Goal: Task Accomplishment & Management: Manage account settings

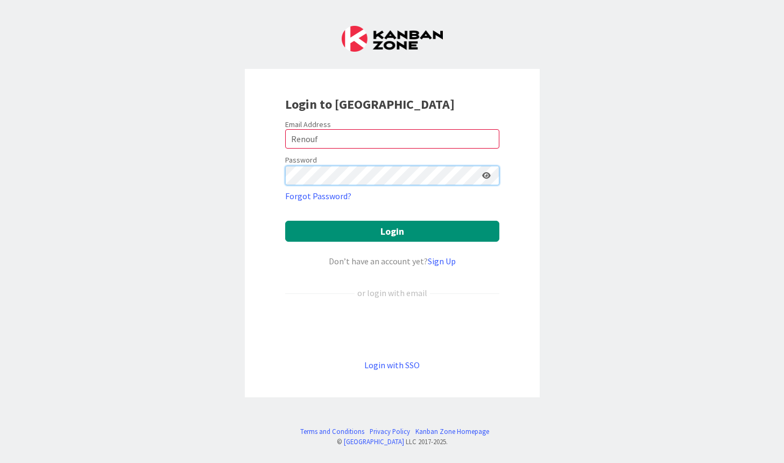
click at [392, 231] on button "Login" at bounding box center [392, 231] width 214 height 21
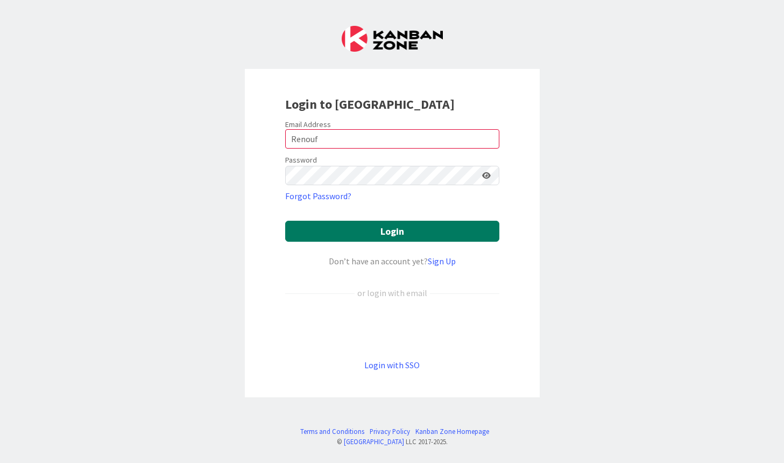
click at [405, 228] on button "Login" at bounding box center [392, 231] width 214 height 21
click at [396, 232] on button "Login" at bounding box center [392, 231] width 214 height 21
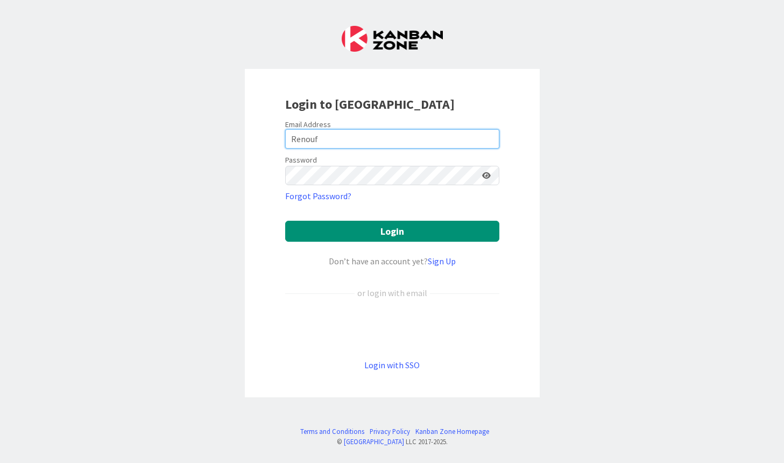
drag, startPoint x: 289, startPoint y: 139, endPoint x: 329, endPoint y: 139, distance: 40.4
click at [329, 139] on input "Renouf" at bounding box center [392, 138] width 214 height 19
type input "[PERSON_NAME][EMAIL_ADDRESS][DOMAIN_NAME]"
click at [392, 231] on button "Login" at bounding box center [392, 231] width 214 height 21
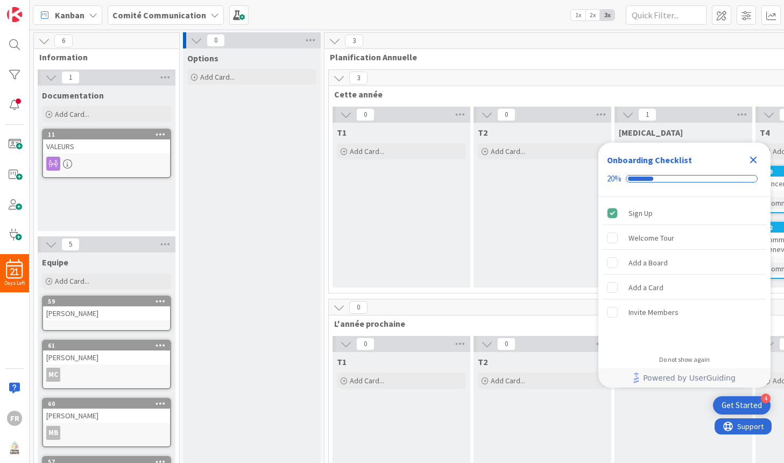
click at [756, 158] on icon "Close Checklist" at bounding box center [753, 160] width 7 height 7
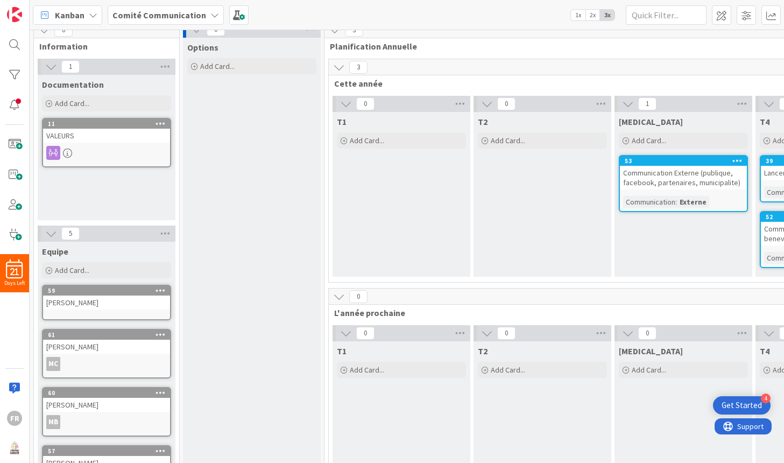
scroll to position [11, 0]
click at [51, 67] on icon at bounding box center [51, 67] width 12 height 12
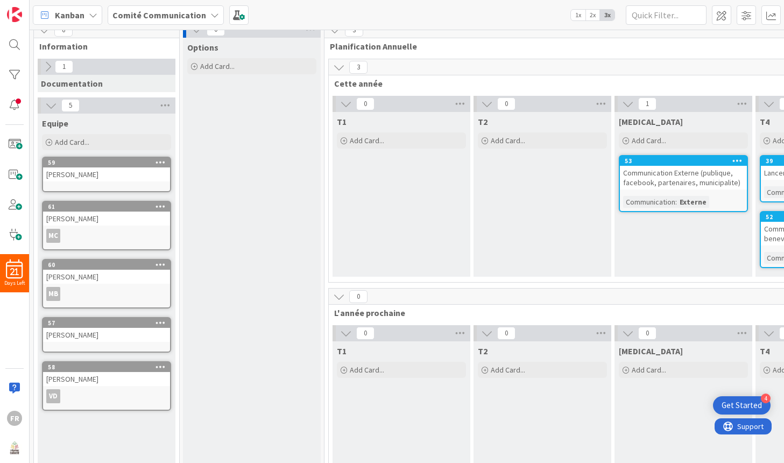
click at [51, 67] on icon at bounding box center [48, 67] width 12 height 12
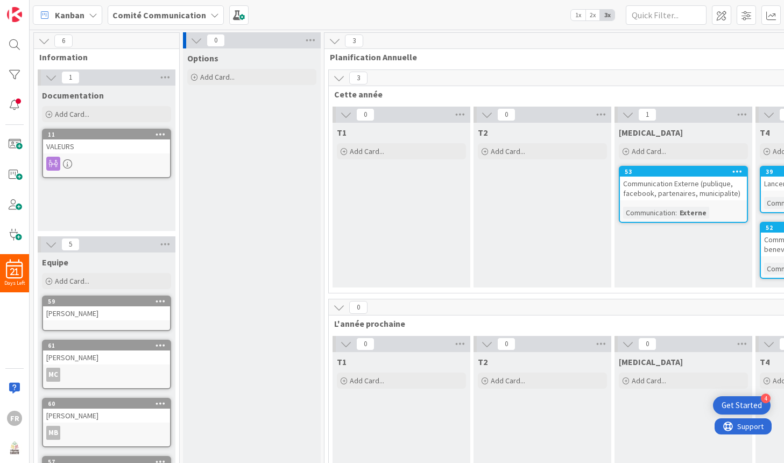
scroll to position [0, 0]
click at [360, 15] on div "Kanban Comité Communication 1x 2x 3x" at bounding box center [407, 15] width 755 height 30
